Goal: Check status: Check status

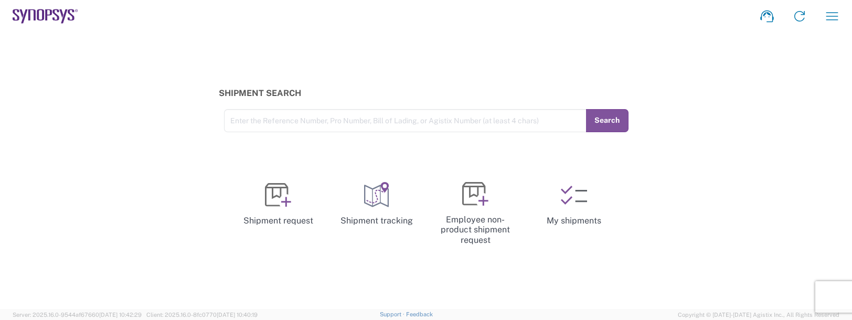
click at [489, 37] on div "Shipment Search Enter the Reference Number, Pro Number, Bill of Lading, or Agis…" at bounding box center [426, 171] width 852 height 277
click at [834, 12] on icon "button" at bounding box center [832, 16] width 17 height 17
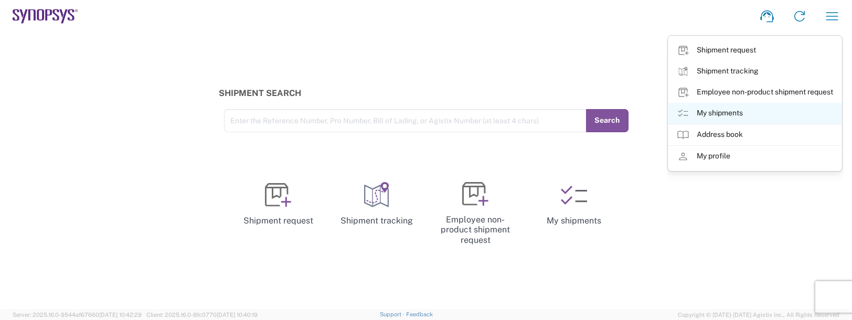
click at [713, 111] on link "My shipments" at bounding box center [755, 113] width 173 height 21
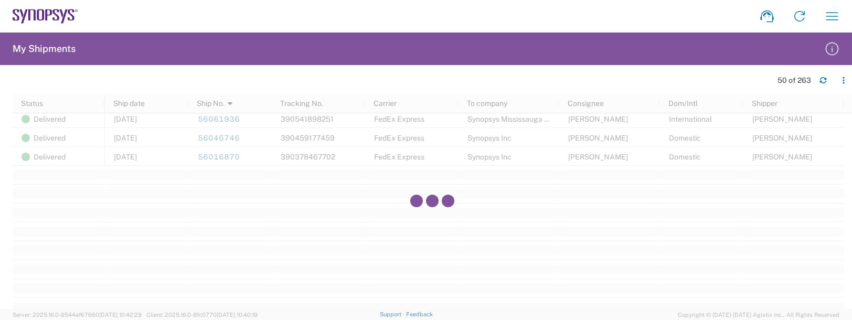
scroll to position [892, 0]
